Goal: Task Accomplishment & Management: Manage account settings

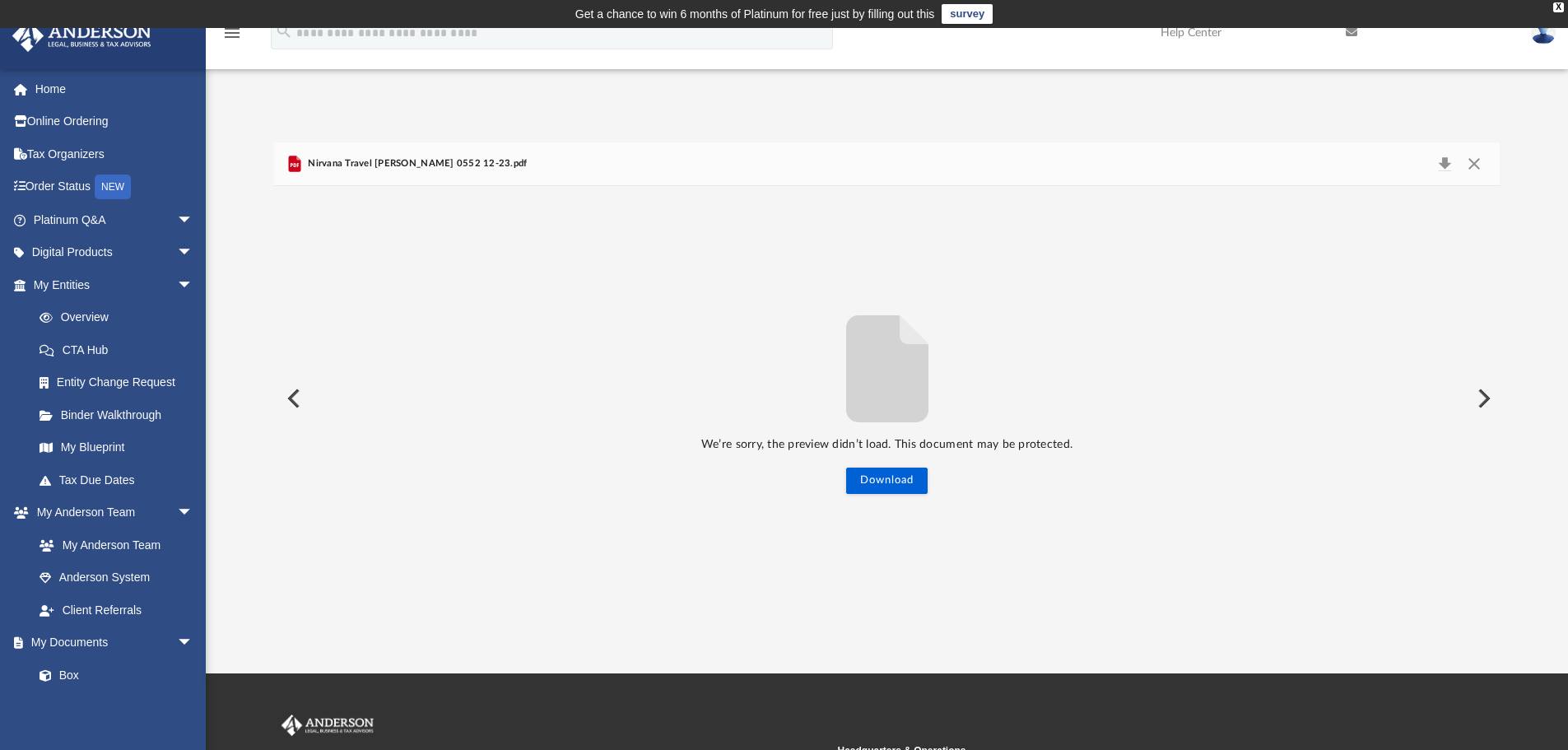
scroll to position [362, 1213]
click at [290, 414] on button "Preview" at bounding box center [292, 398] width 36 height 46
click at [1473, 164] on button "Close" at bounding box center [1474, 163] width 30 height 23
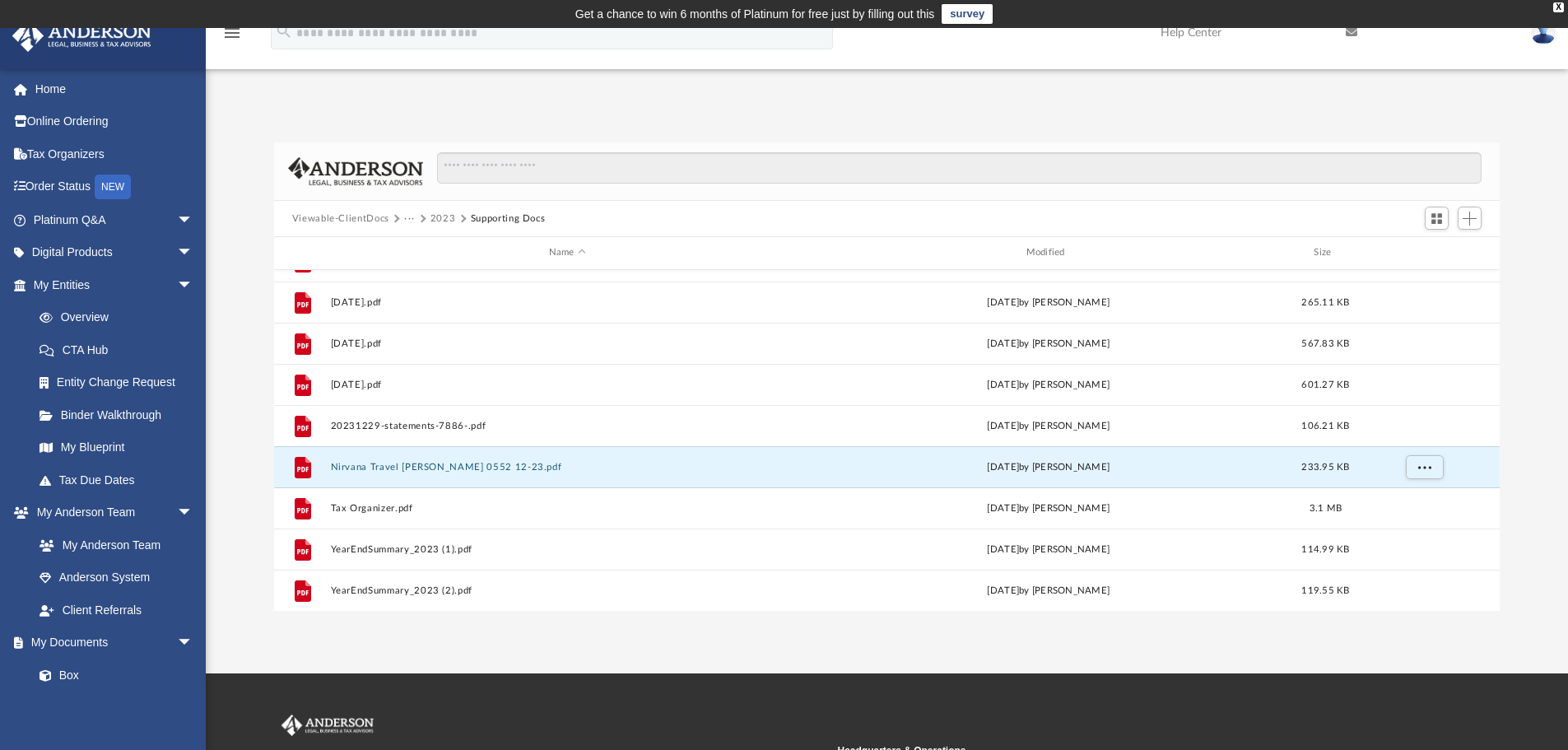
click at [440, 217] on button "2023" at bounding box center [444, 219] width 26 height 15
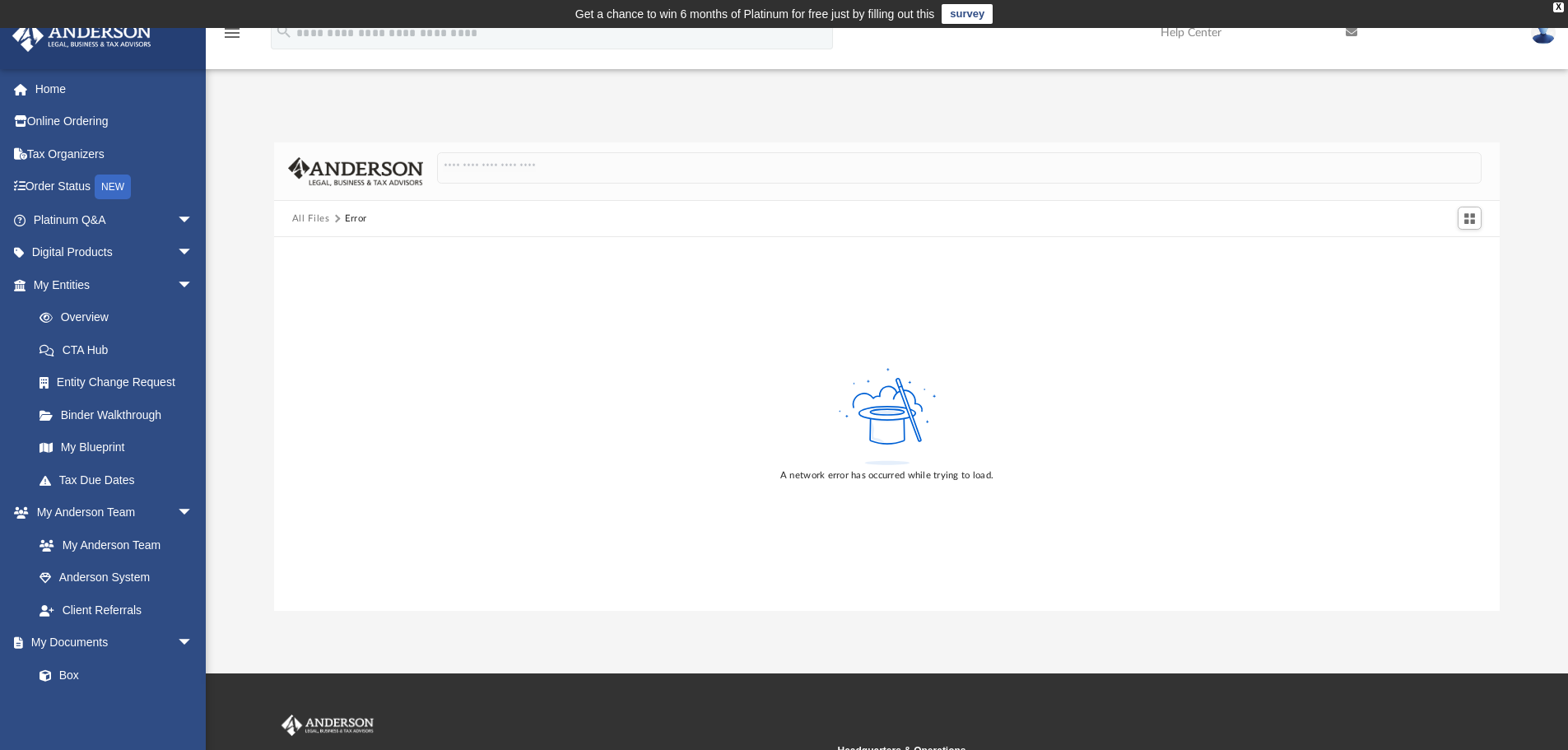
click at [299, 218] on button "All Files" at bounding box center [310, 219] width 38 height 15
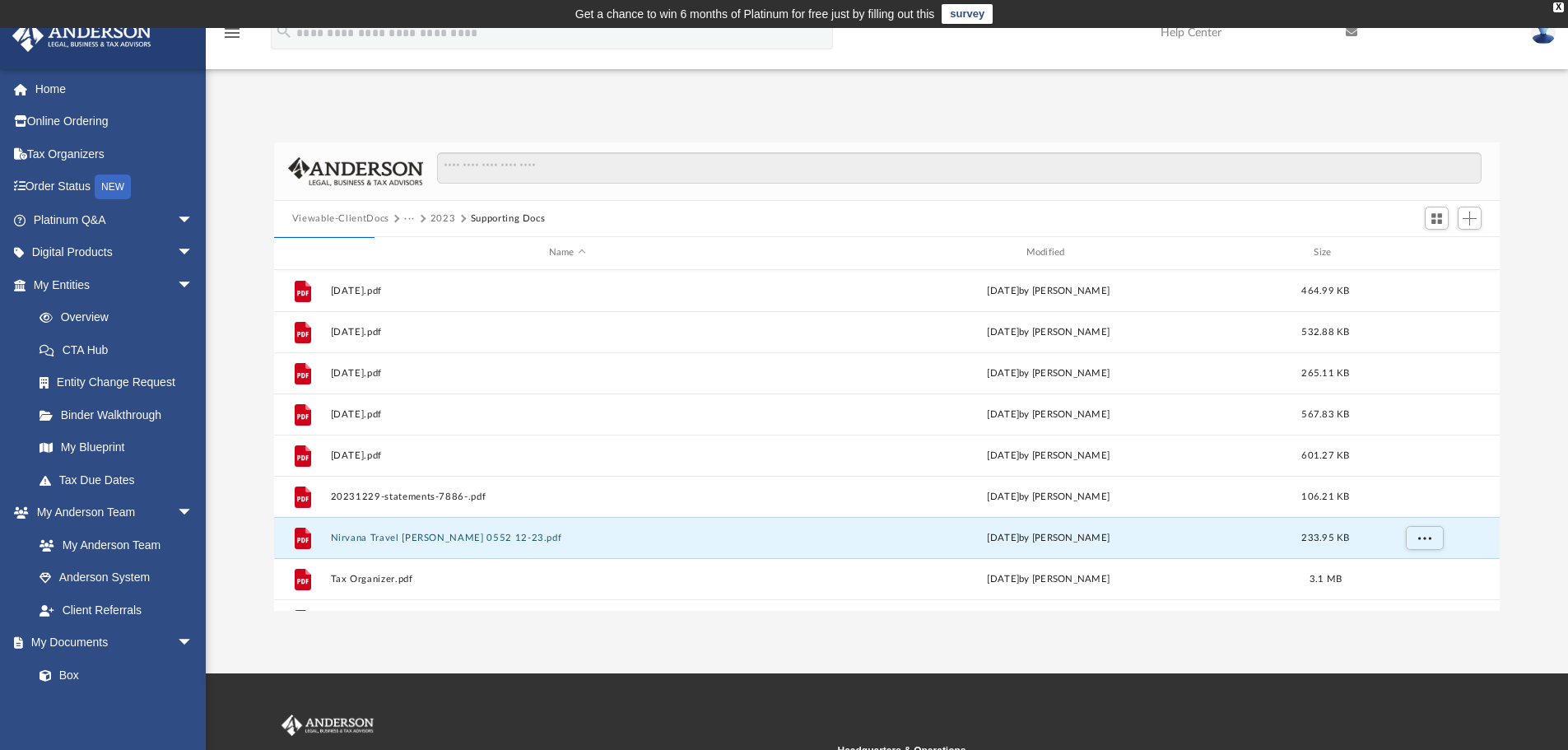
click at [320, 218] on button "Viewable-ClientDocs" at bounding box center [340, 219] width 97 height 15
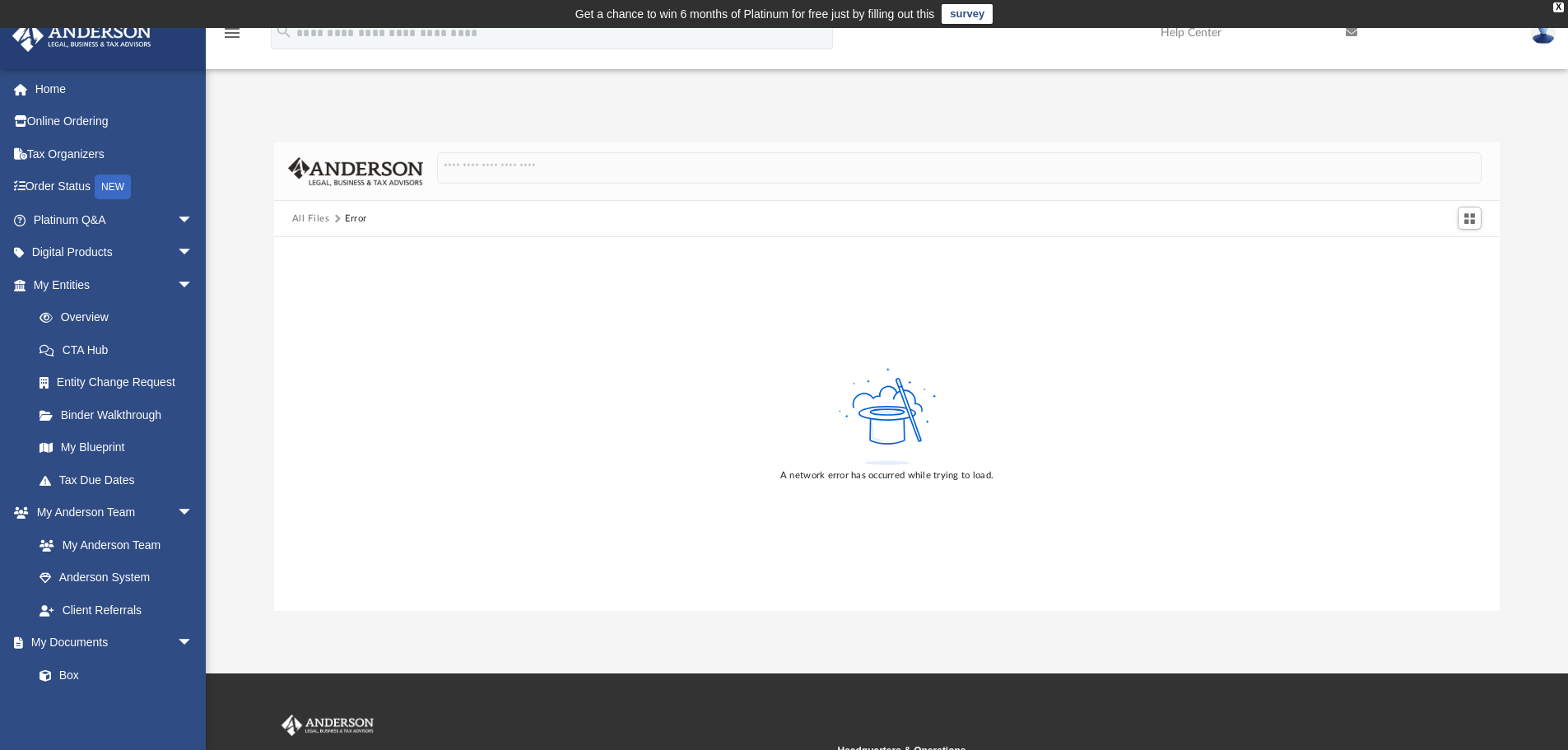
click at [301, 222] on button "All Files" at bounding box center [310, 219] width 38 height 15
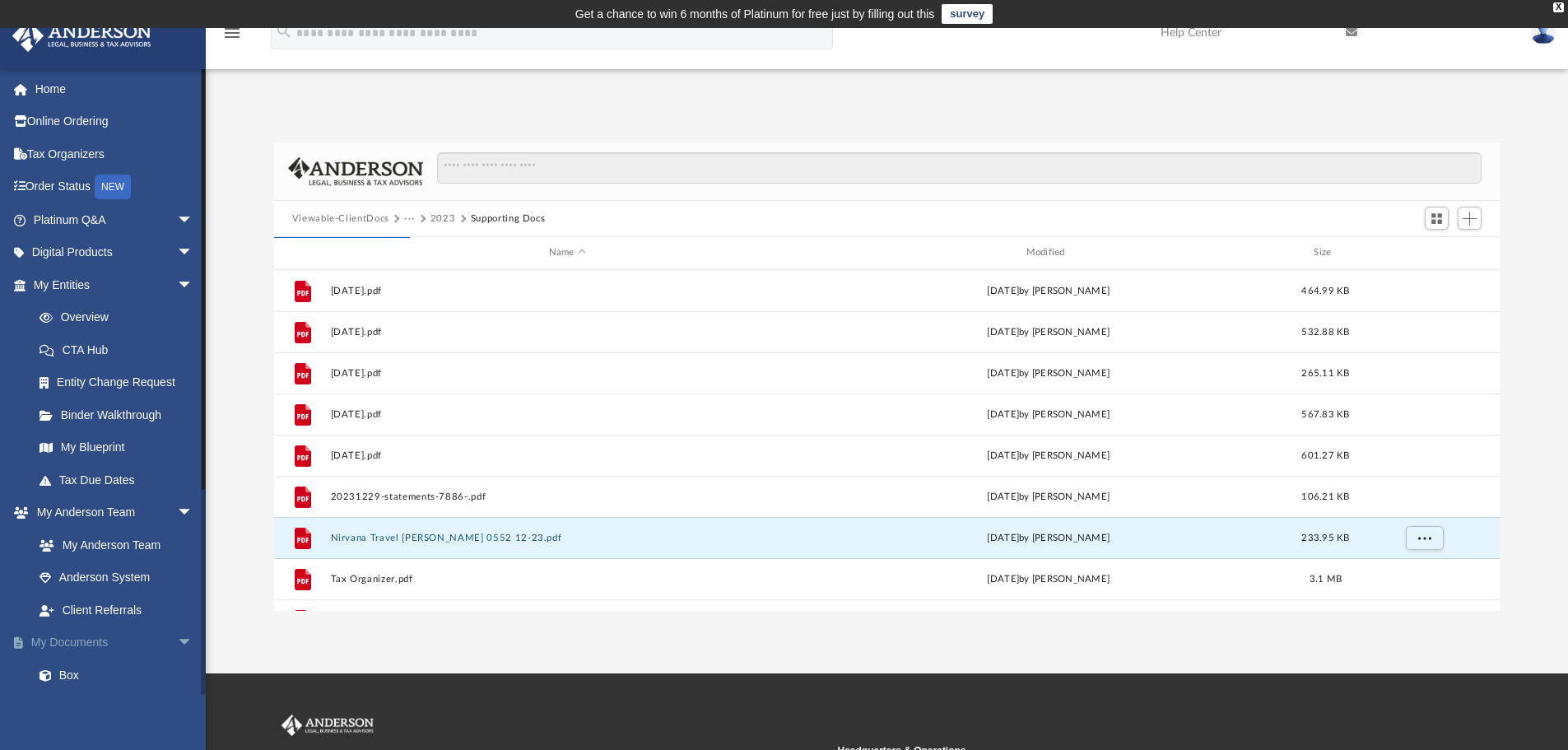
click at [78, 636] on link "My Documents arrow_drop_down" at bounding box center [114, 643] width 207 height 33
click at [177, 640] on span "arrow_drop_down" at bounding box center [194, 643] width 33 height 33
click at [104, 646] on link "My Documents arrow_drop_up" at bounding box center [114, 643] width 207 height 33
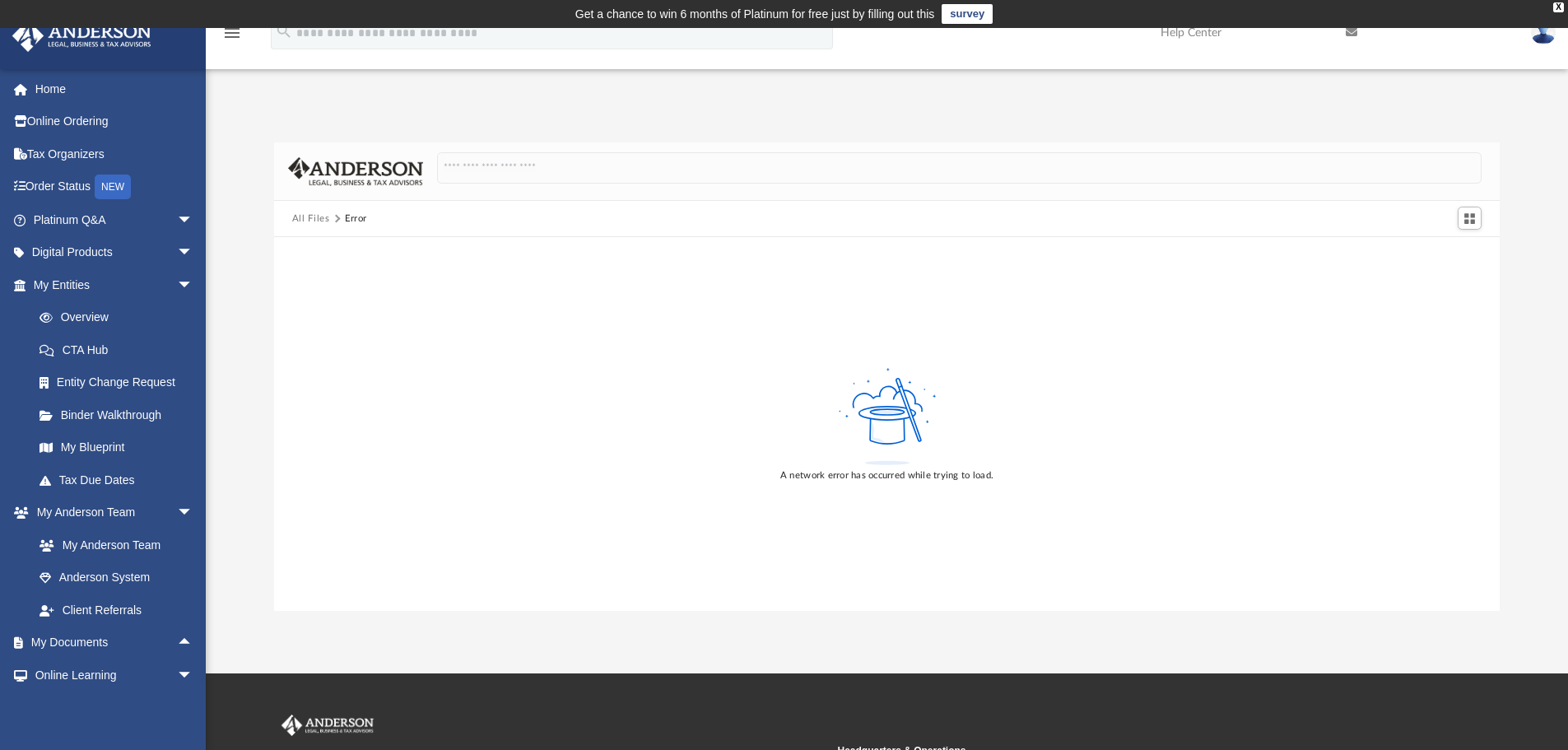
click at [303, 215] on button "All Files" at bounding box center [310, 219] width 38 height 15
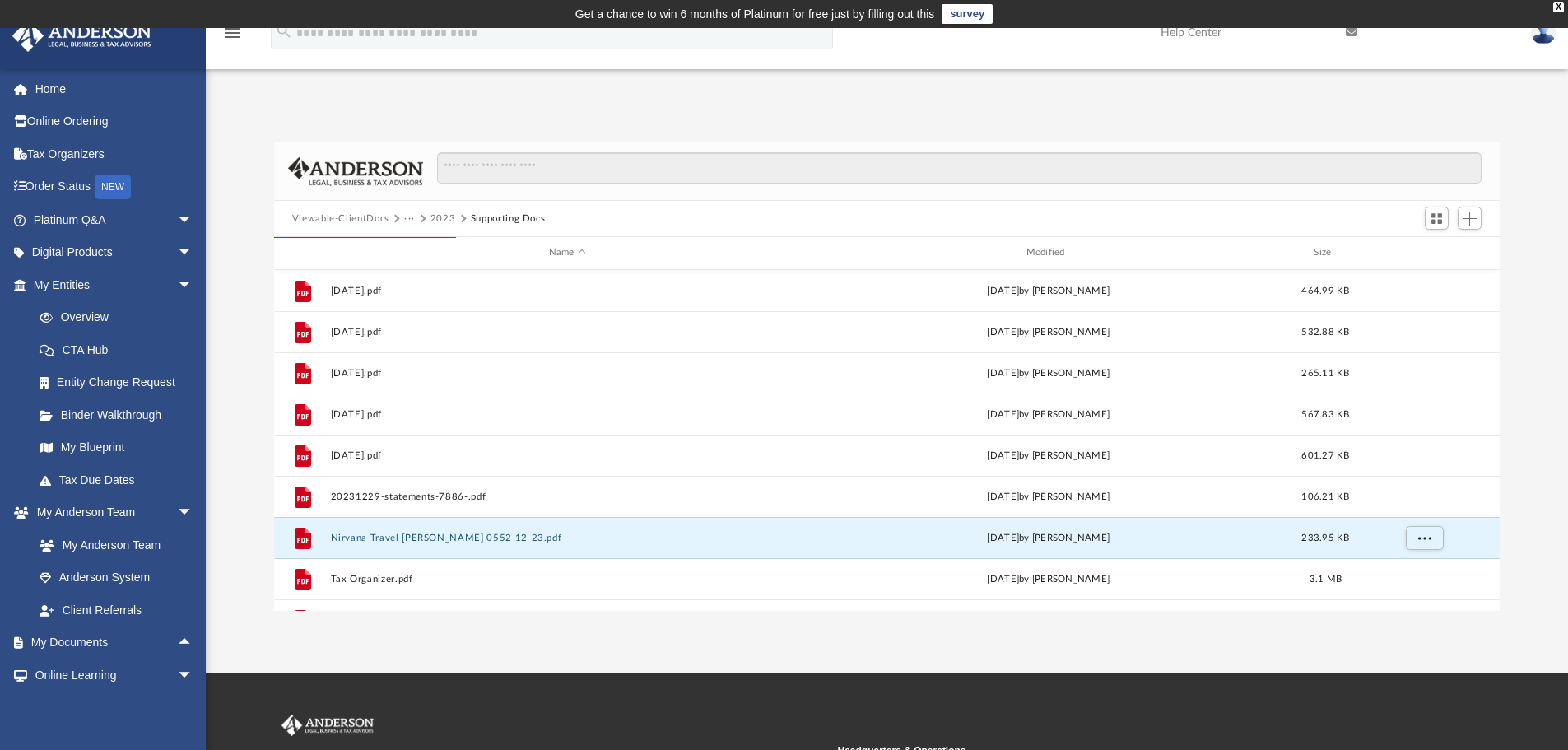
click at [394, 218] on span at bounding box center [395, 219] width 8 height 8
click at [357, 217] on button "Viewable-ClientDocs" at bounding box center [340, 219] width 97 height 15
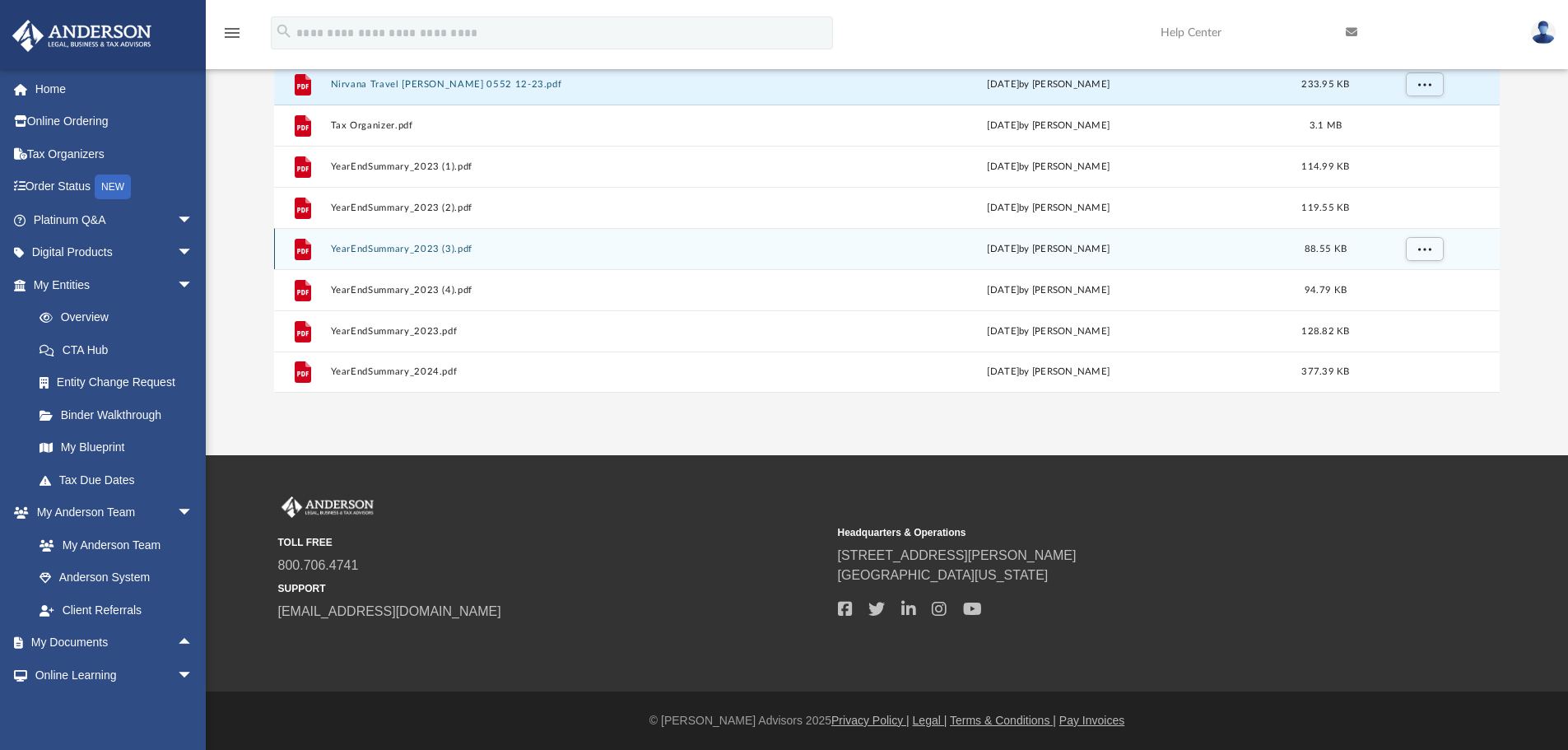
scroll to position [0, 0]
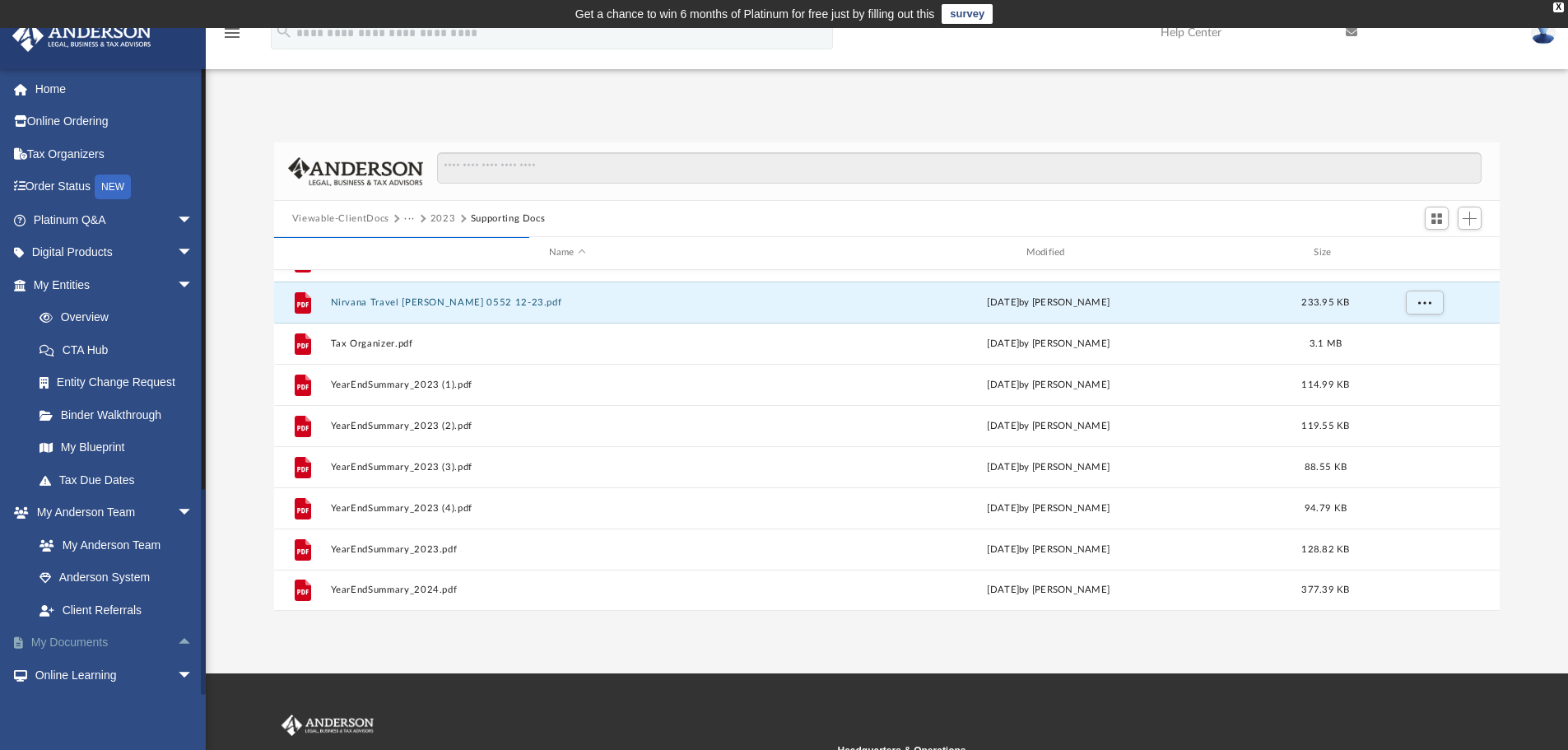
click at [47, 640] on link "My Documents arrow_drop_up" at bounding box center [114, 643] width 207 height 33
click at [59, 291] on link "My Entities arrow_drop_down" at bounding box center [114, 285] width 207 height 33
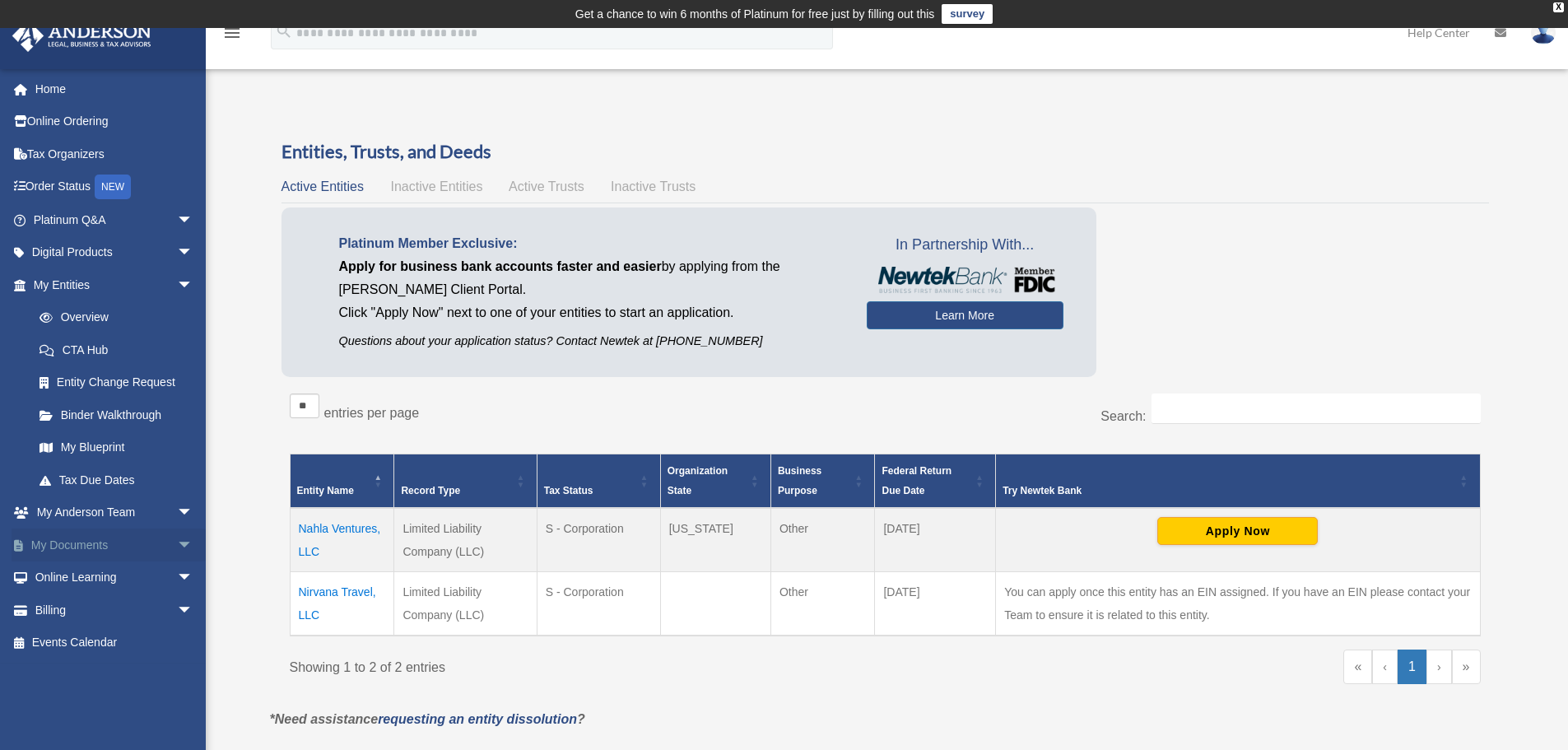
click at [78, 544] on link "My Documents arrow_drop_down" at bounding box center [114, 544] width 207 height 33
click at [177, 548] on span "arrow_drop_down" at bounding box center [194, 544] width 33 height 33
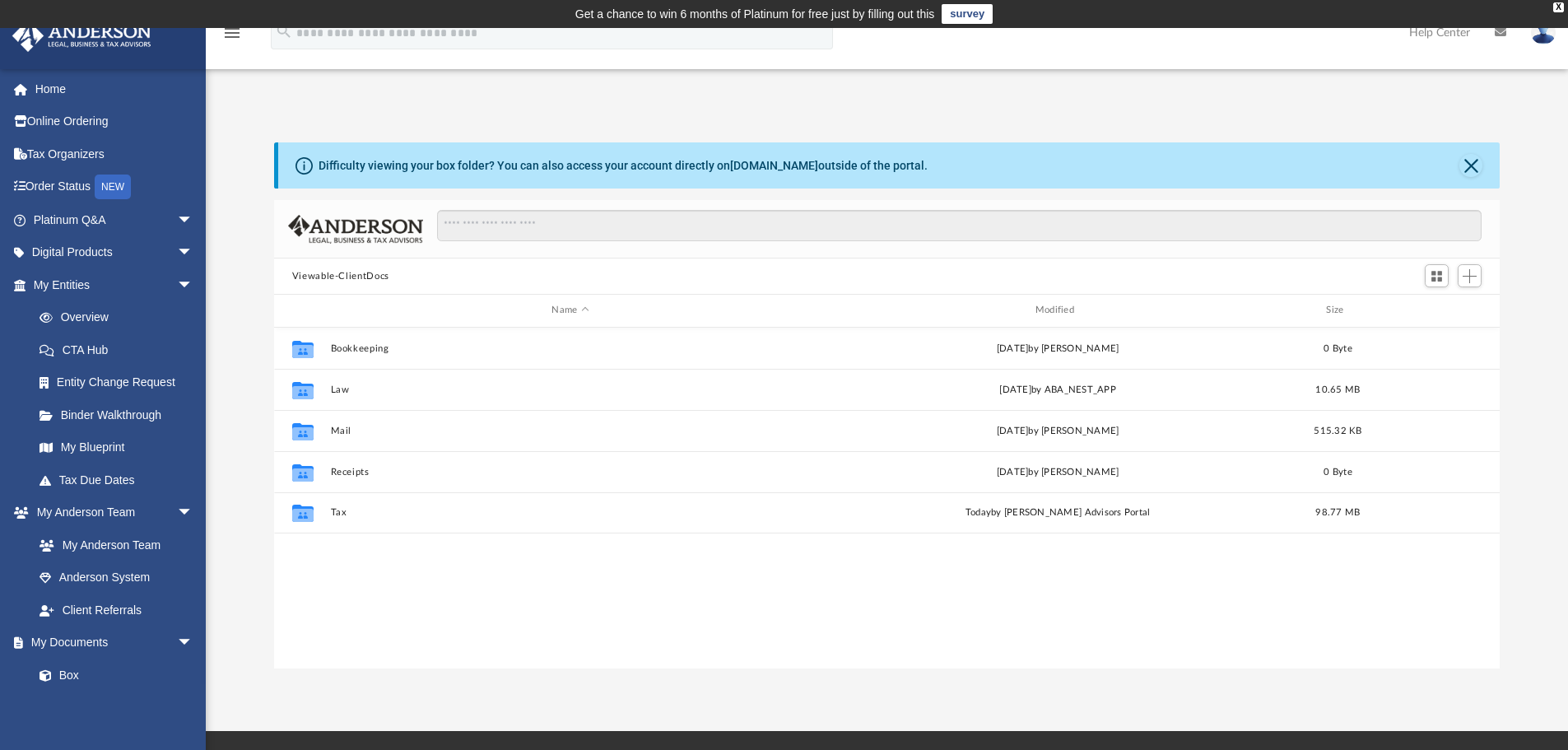
scroll to position [362, 1213]
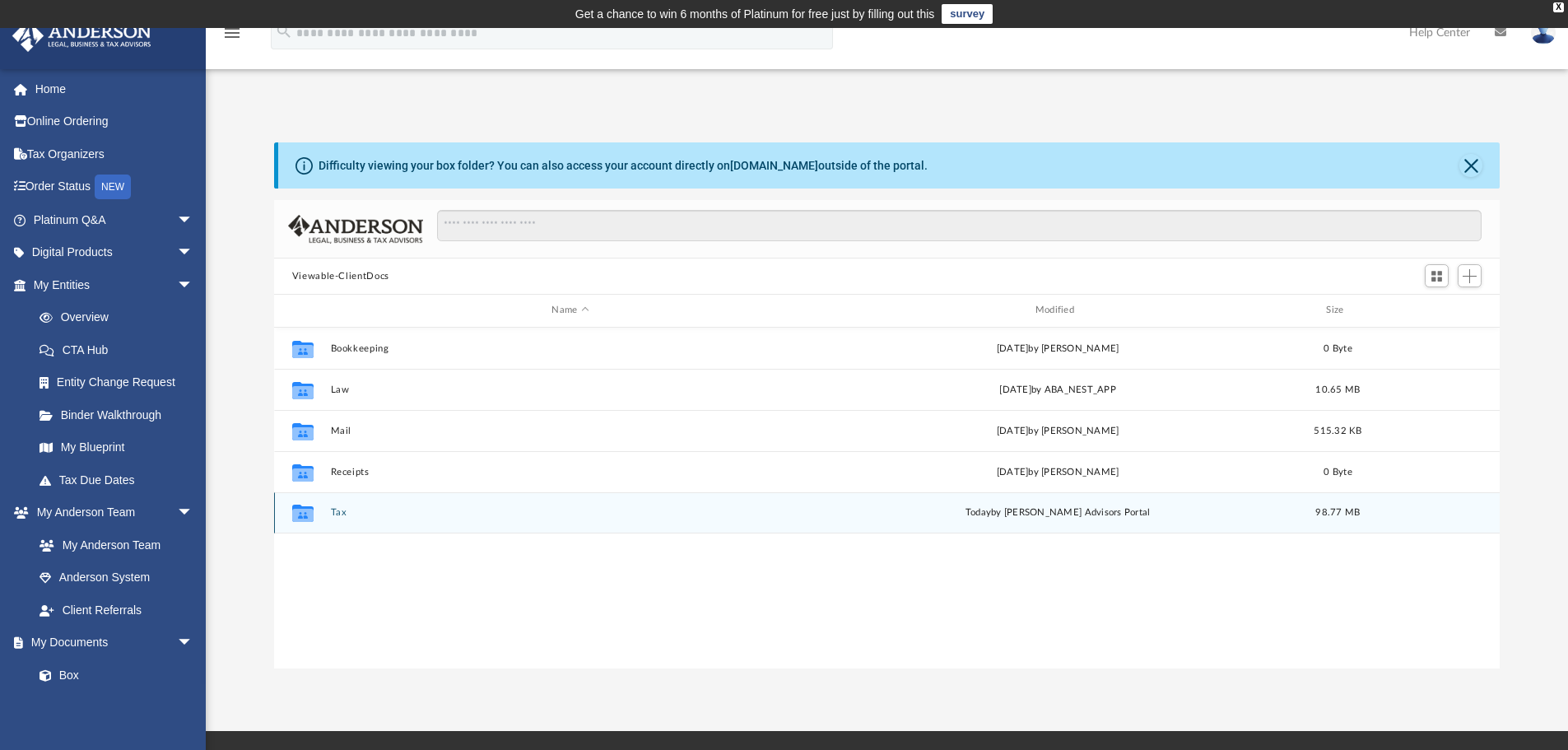
click at [336, 516] on button "Tax" at bounding box center [570, 512] width 480 height 11
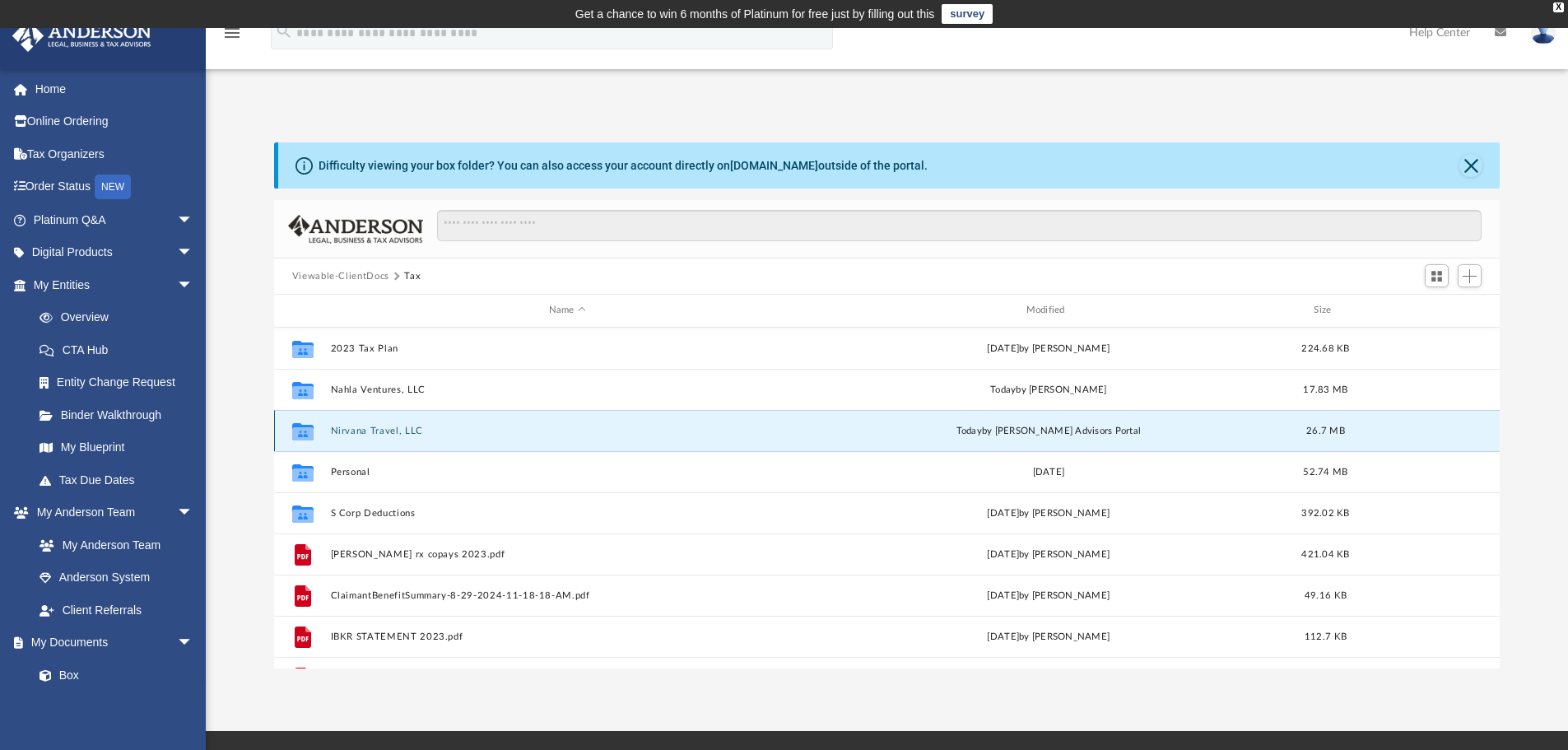
click at [370, 433] on button "Nirvana Travel, LLC" at bounding box center [567, 431] width 474 height 11
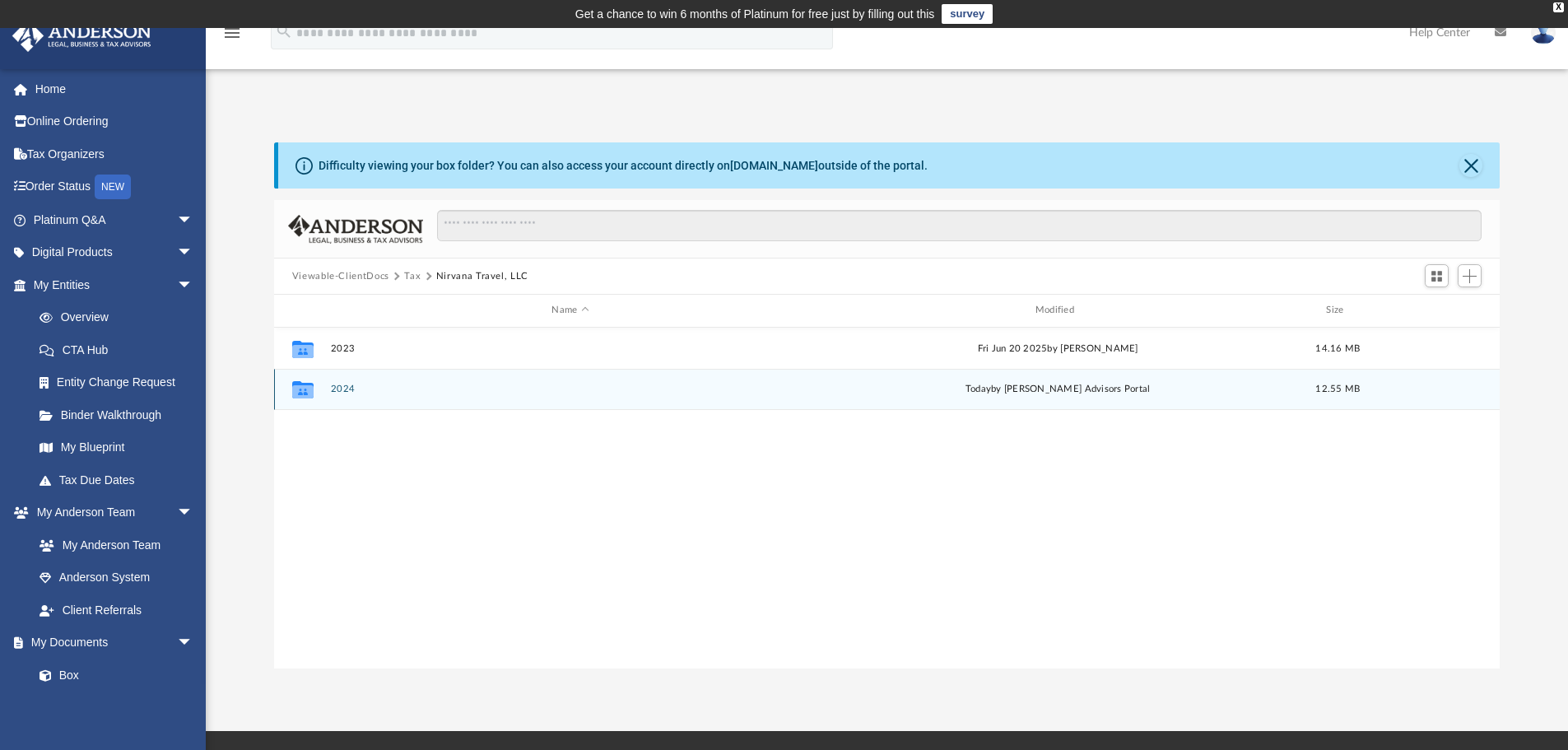
click at [344, 395] on div "Collaborated Folder 2024 today by Anderson Advisors Portal 12.55 MB" at bounding box center [887, 389] width 1226 height 41
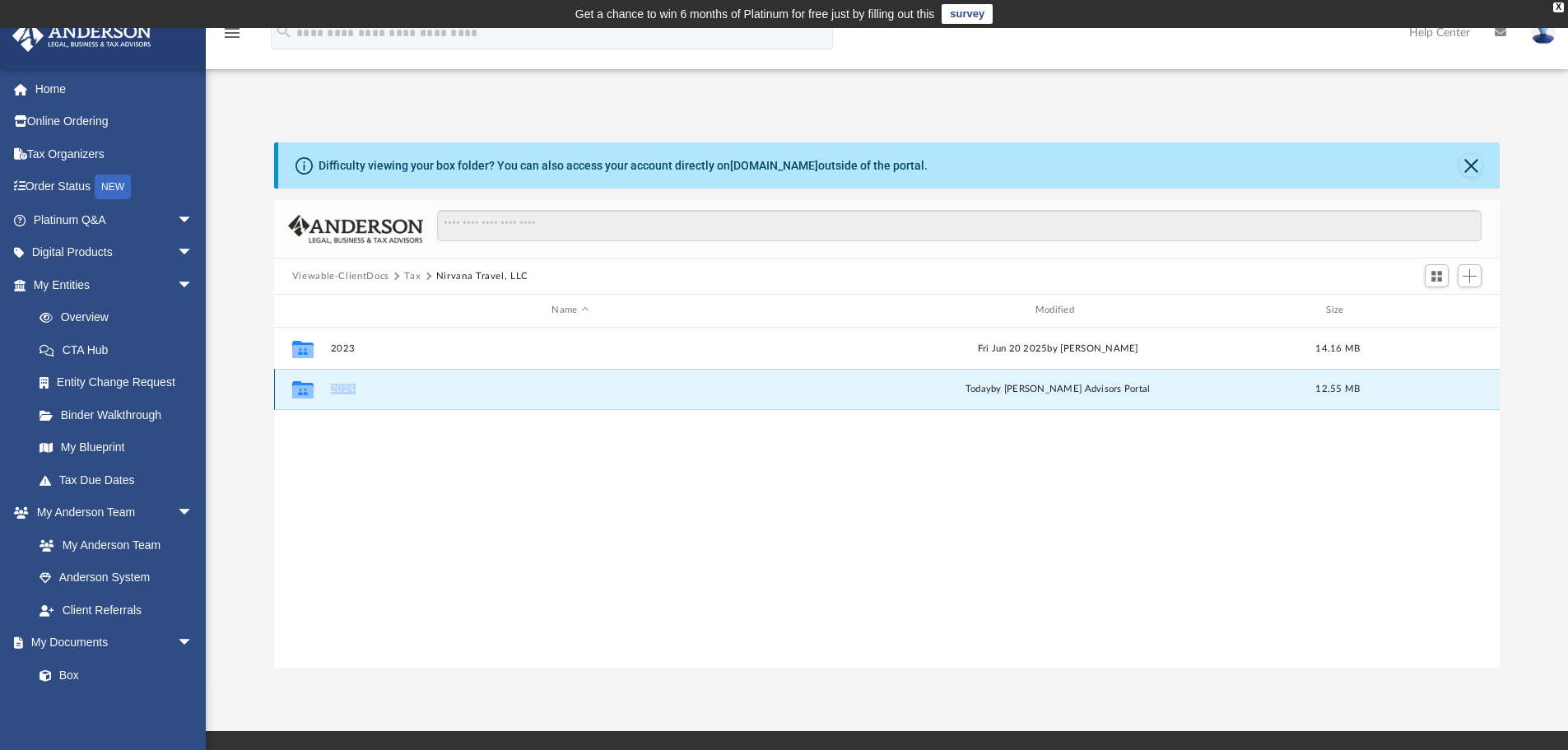
click at [344, 395] on div "Collaborated Folder 2024 today by Anderson Advisors Portal 12.55 MB" at bounding box center [887, 389] width 1226 height 41
drag, startPoint x: 408, startPoint y: 479, endPoint x: 395, endPoint y: 463, distance: 20.6
click at [404, 476] on div "Collaborated Folder 2023 Fri Jun 20 2025 by Kayleen Winters 14.16 MB Collaborat…" at bounding box center [887, 498] width 1226 height 341
click at [330, 385] on button "2024" at bounding box center [570, 389] width 480 height 11
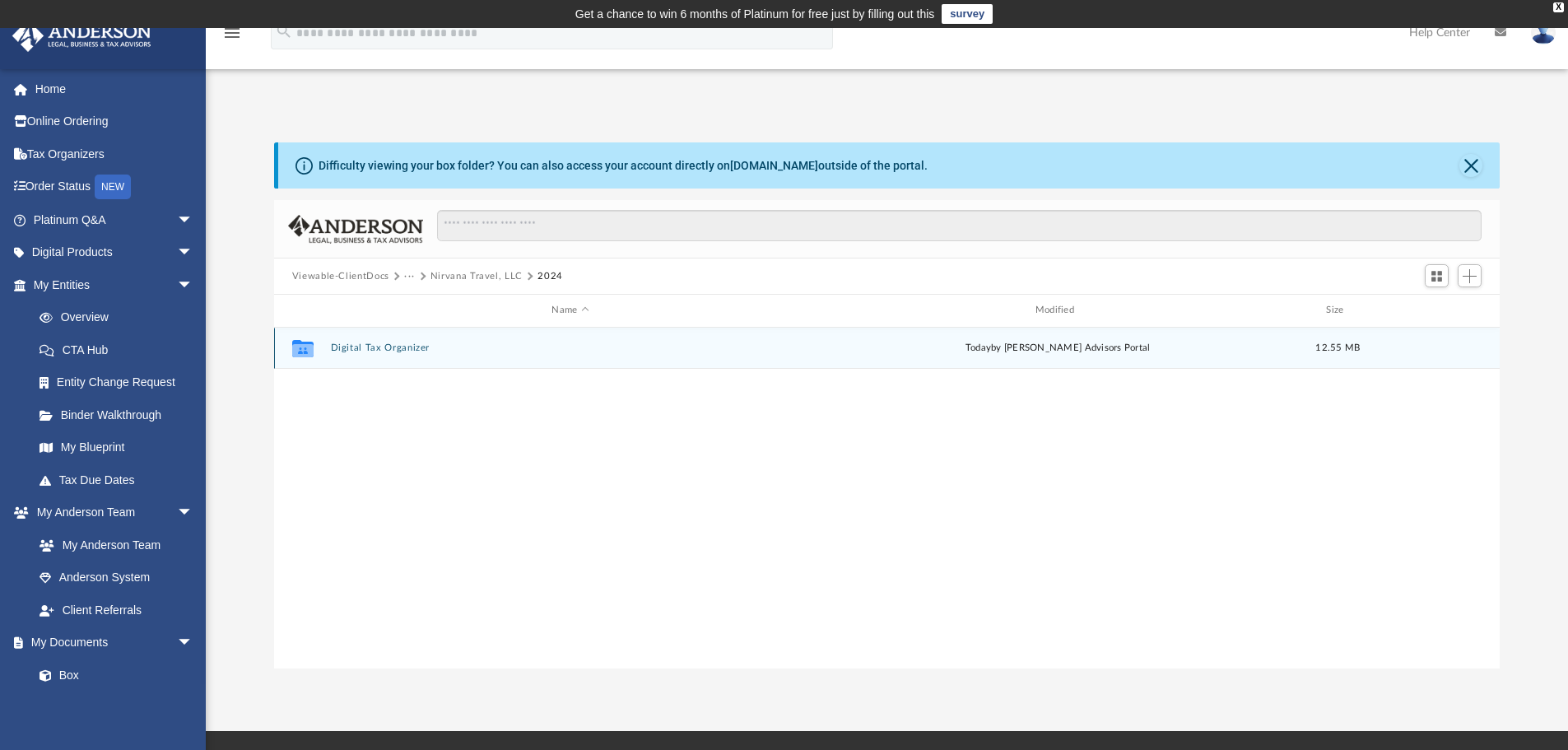
click at [381, 347] on button "Digital Tax Organizer" at bounding box center [570, 348] width 480 height 11
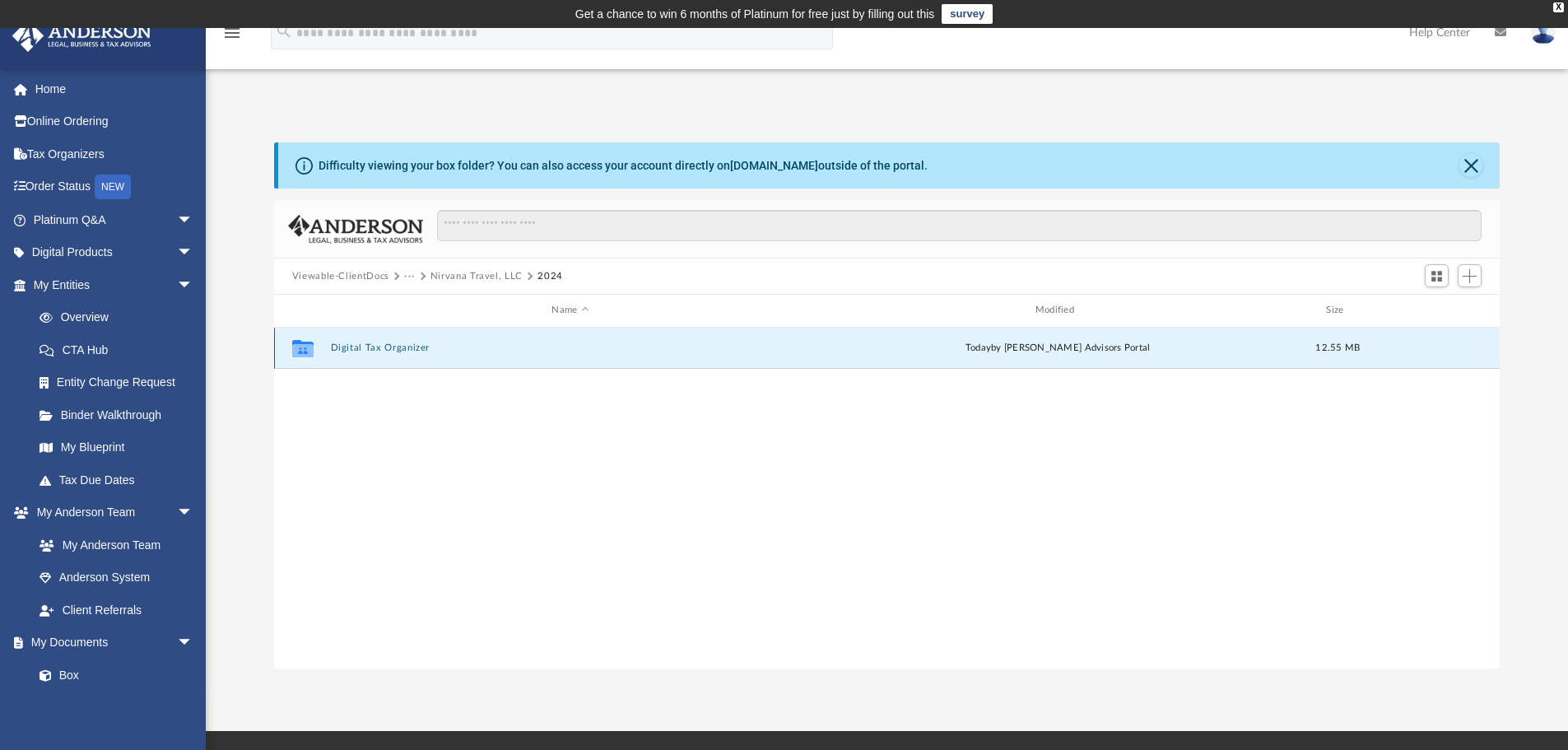
click at [381, 347] on button "Digital Tax Organizer" at bounding box center [570, 348] width 480 height 11
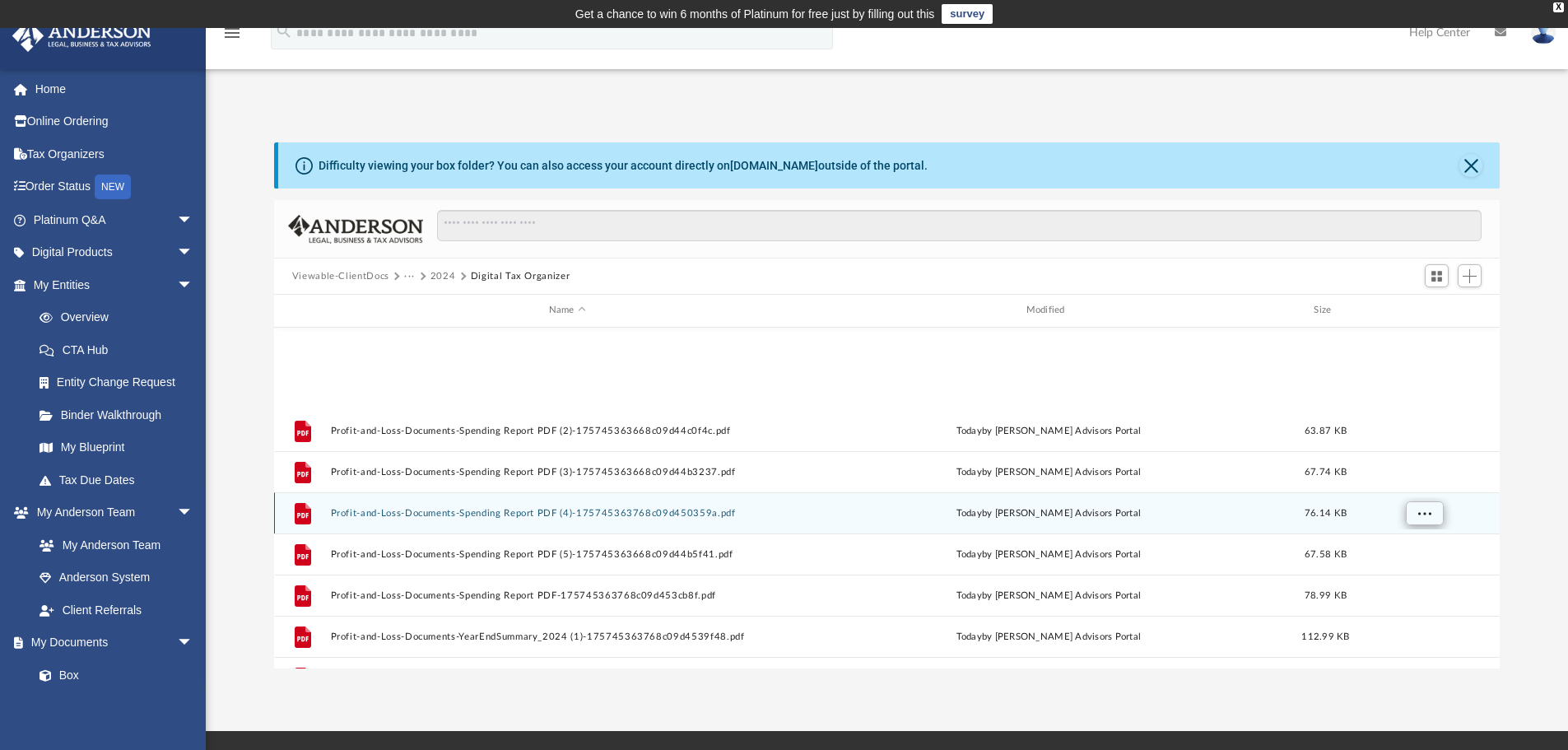
scroll to position [1222, 0]
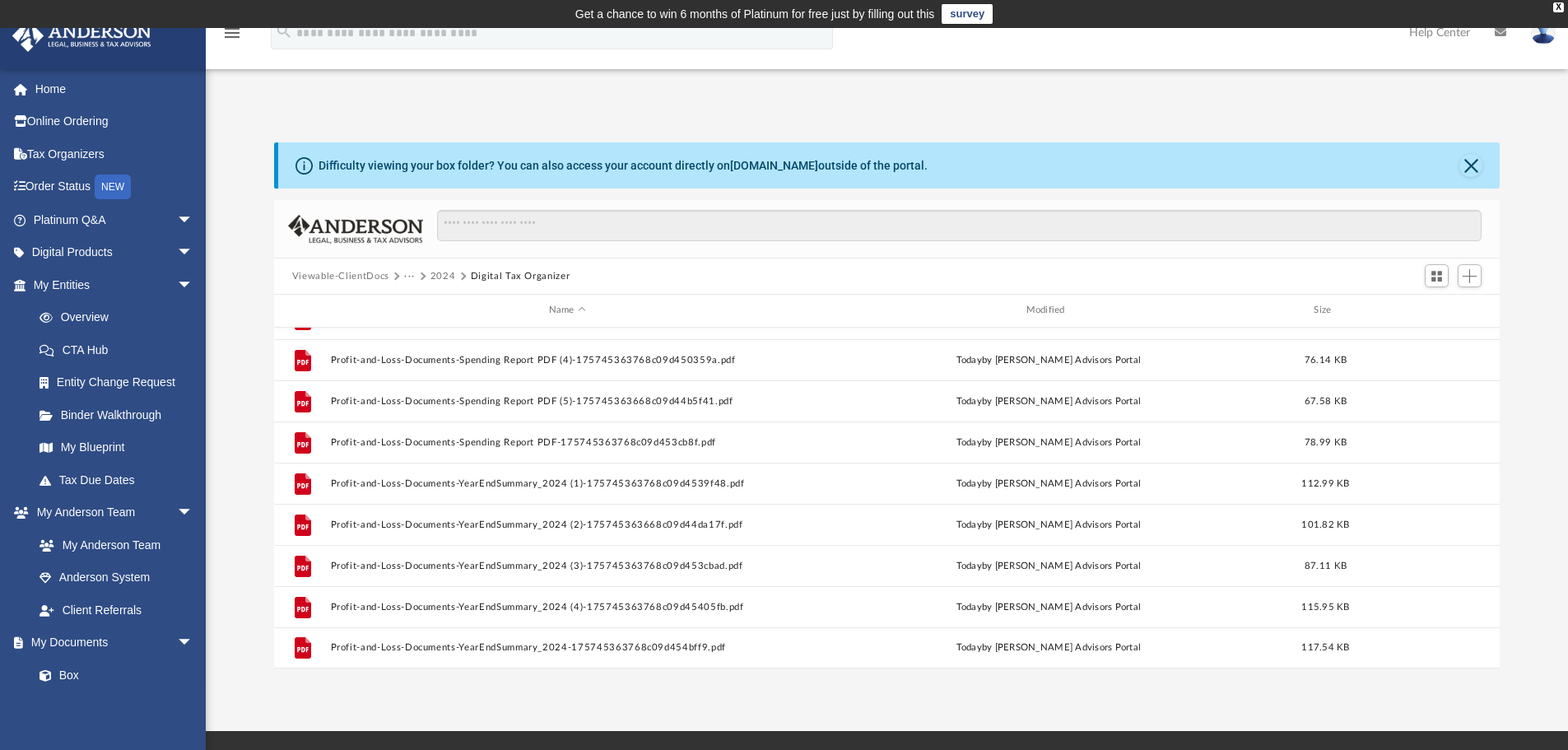
click at [1474, 288] on div at bounding box center [1452, 276] width 66 height 31
click at [1474, 284] on button "Add" at bounding box center [1470, 275] width 25 height 23
click at [1445, 310] on li "Upload" at bounding box center [1446, 308] width 53 height 18
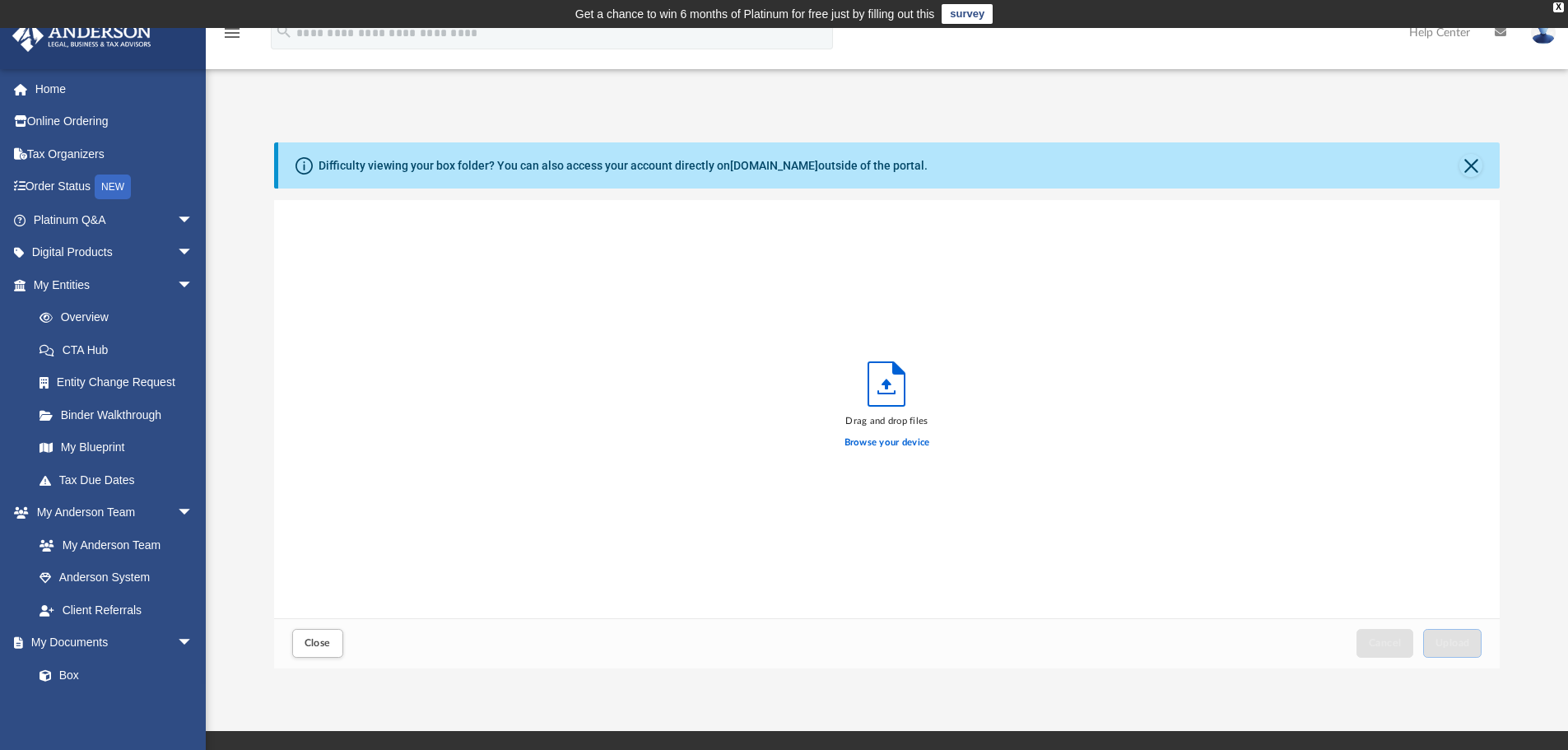
scroll to position [405, 1213]
click at [890, 445] on label "Browse your device" at bounding box center [887, 443] width 85 height 15
click at [0, 0] on input "Browse your device" at bounding box center [0, 0] width 0 height 0
click at [1450, 638] on span "Upload" at bounding box center [1452, 643] width 34 height 10
click at [312, 638] on span "Close" at bounding box center [318, 643] width 26 height 10
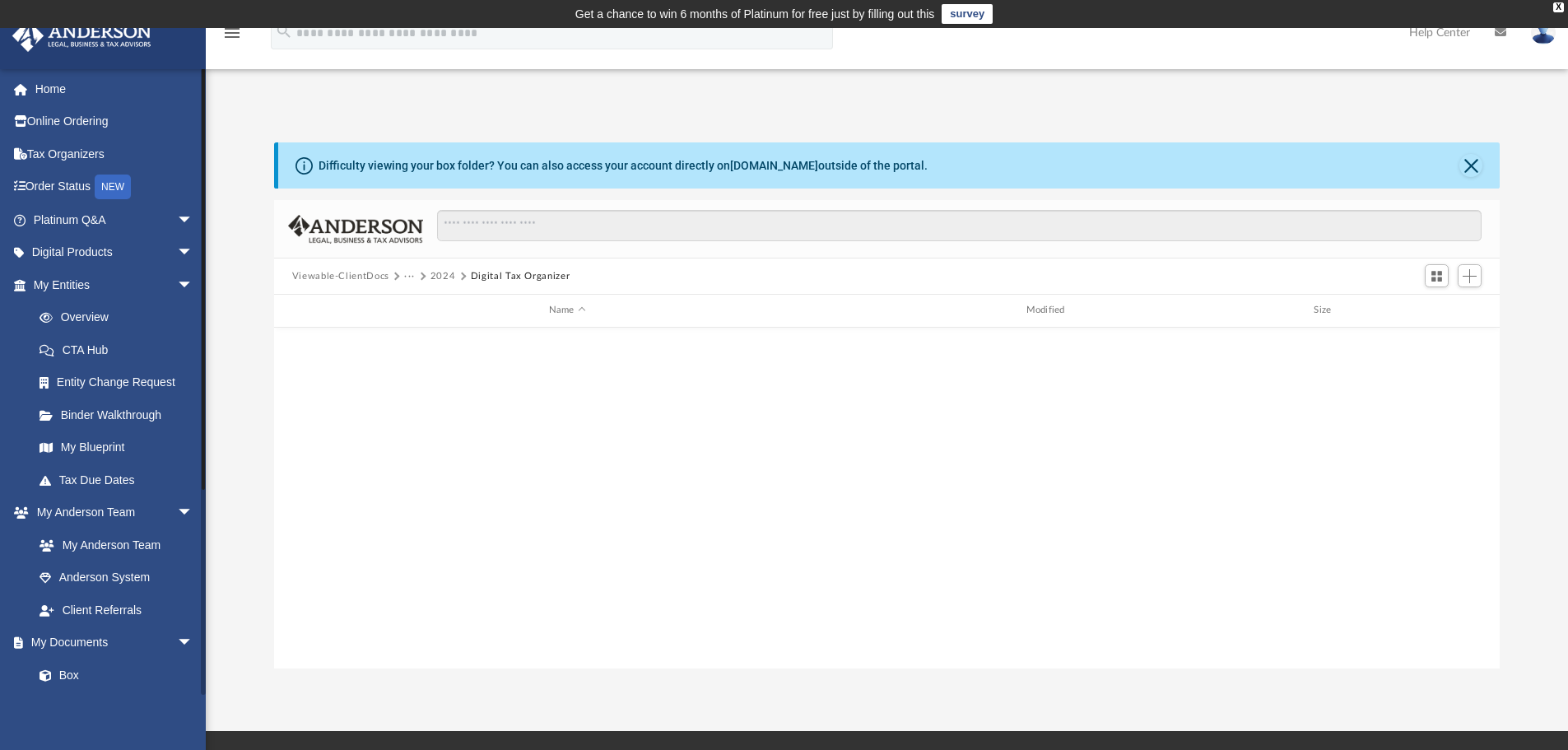
scroll to position [0, 0]
